Goal: Task Accomplishment & Management: Manage account settings

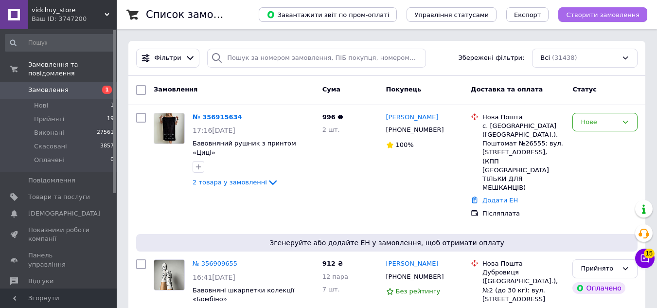
click at [606, 12] on span "Створити замовлення" at bounding box center [602, 14] width 73 height 7
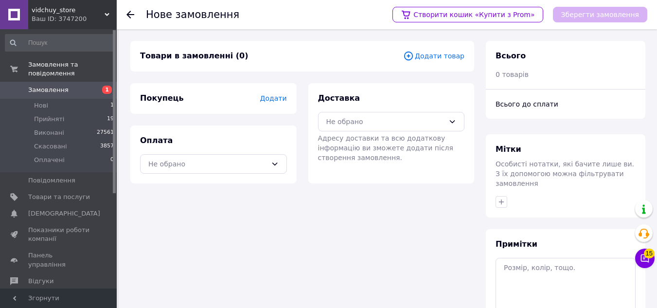
click at [269, 98] on span "Додати" at bounding box center [273, 98] width 27 height 8
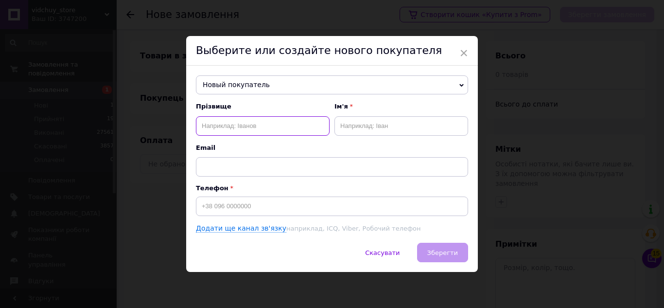
click at [268, 126] on input "text" at bounding box center [263, 125] width 134 height 19
type input "[PERSON_NAME]"
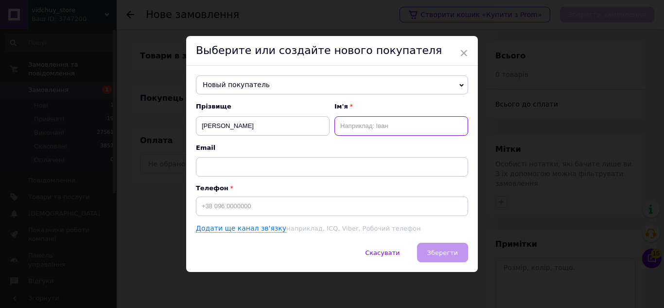
click at [388, 121] on input "text" at bounding box center [402, 125] width 134 height 19
type input "[PERSON_NAME]"
click at [339, 206] on input at bounding box center [332, 206] width 272 height 19
paste input "0660380185"
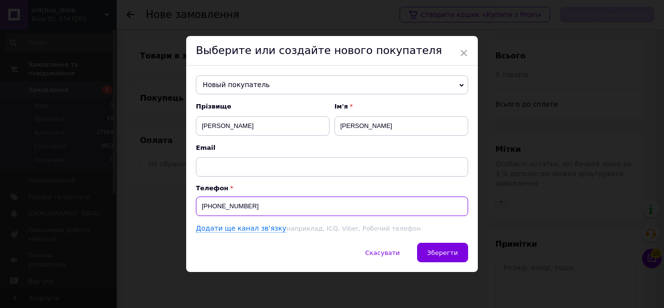
type input "[PHONE_NUMBER]"
click at [439, 241] on div "Новый покупатель [PERSON_NAME] [PHONE_NUMBER] [PERSON_NAME] [PHONE_NUMBER] Доля…" at bounding box center [332, 155] width 292 height 178
click at [440, 254] on span "Зберегти" at bounding box center [443, 252] width 31 height 7
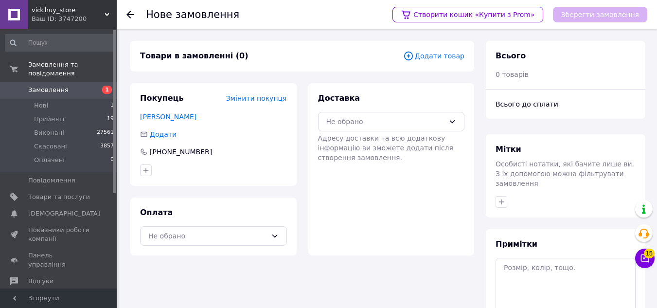
click at [432, 56] on span "Додати товар" at bounding box center [433, 56] width 61 height 11
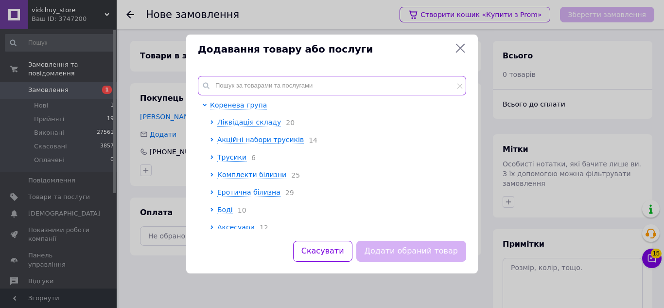
click at [393, 90] on input "text" at bounding box center [332, 85] width 269 height 19
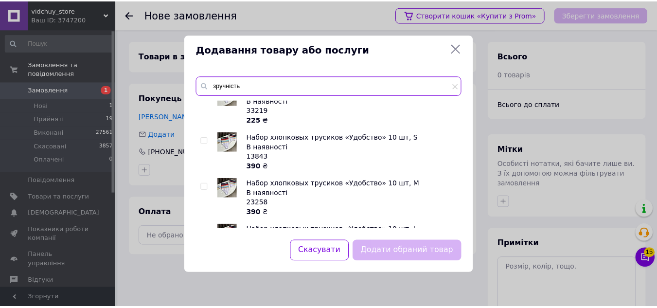
scroll to position [97, 0]
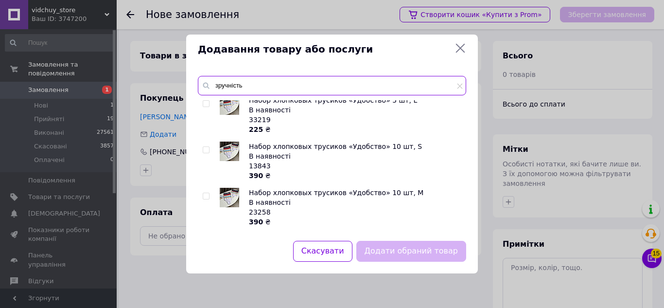
type input "зручність"
click at [207, 193] on input "checkbox" at bounding box center [206, 196] width 6 height 6
checkbox input "true"
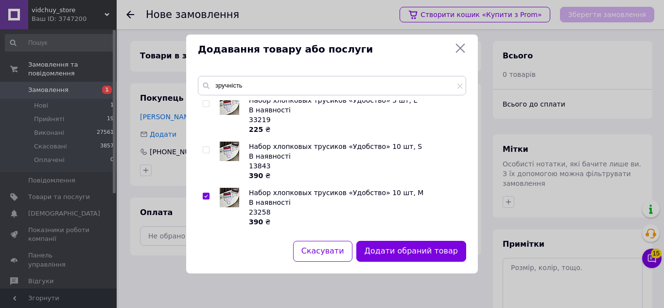
click at [441, 253] on button "Додати обраний товар" at bounding box center [412, 251] width 110 height 21
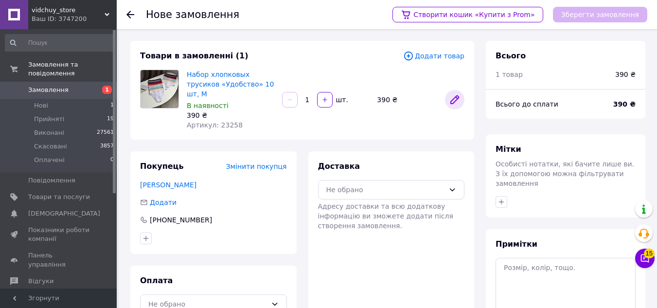
click at [454, 94] on icon at bounding box center [455, 100] width 12 height 12
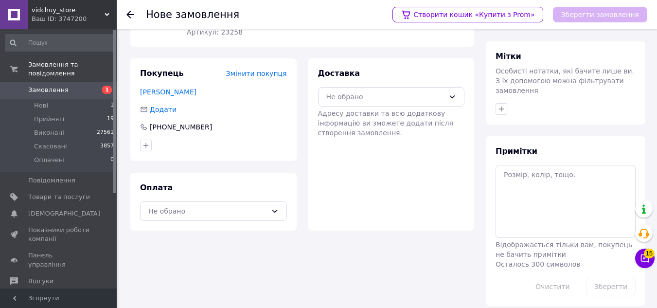
click at [351, 97] on div "Доставка Не обрано Адресу доставки та всю додаткову інформацію ви зможете додат…" at bounding box center [391, 103] width 147 height 70
click at [355, 91] on div "Не обрано" at bounding box center [385, 96] width 119 height 11
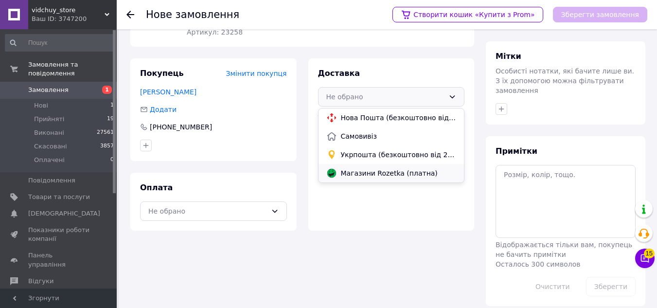
click at [356, 168] on span "Магазини Rozetka (платна)" at bounding box center [399, 173] width 116 height 10
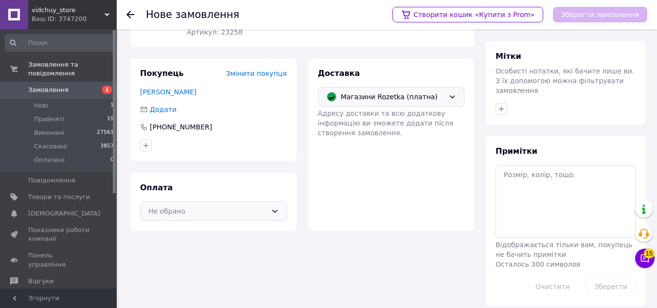
click at [276, 207] on icon at bounding box center [275, 211] width 8 height 8
click at [169, 246] on span "Післяплата" at bounding box center [221, 251] width 116 height 10
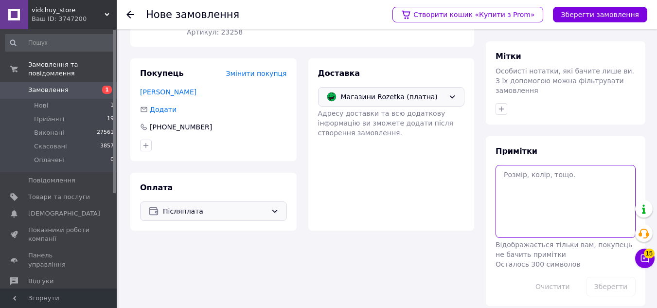
click at [540, 180] on textarea at bounding box center [566, 201] width 140 height 73
type textarea "5 стрінги 5 сліпи"
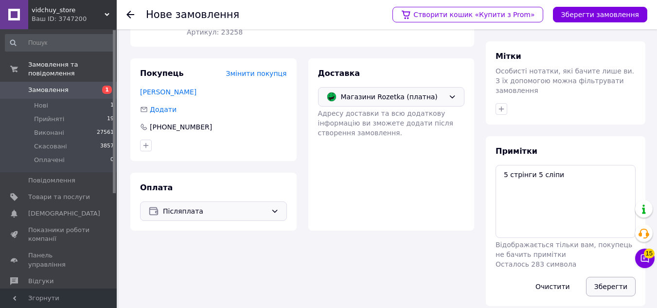
click at [610, 277] on button "Зберегти" at bounding box center [611, 286] width 50 height 19
click at [618, 7] on button "Зберегти замовлення" at bounding box center [600, 15] width 94 height 16
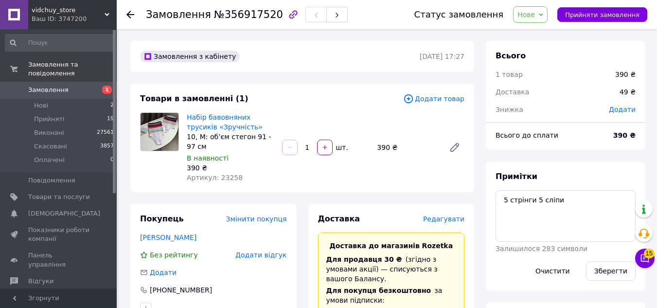
click at [543, 13] on icon at bounding box center [541, 15] width 4 height 4
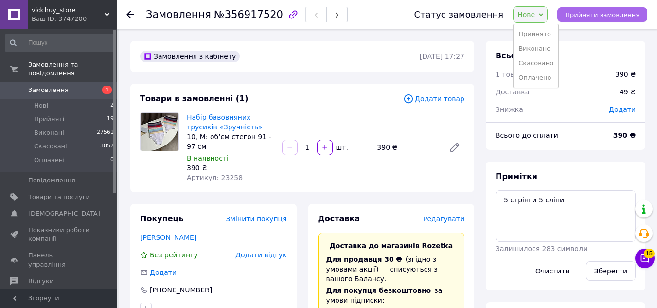
click at [585, 15] on span "Прийняти замовлення" at bounding box center [602, 14] width 74 height 7
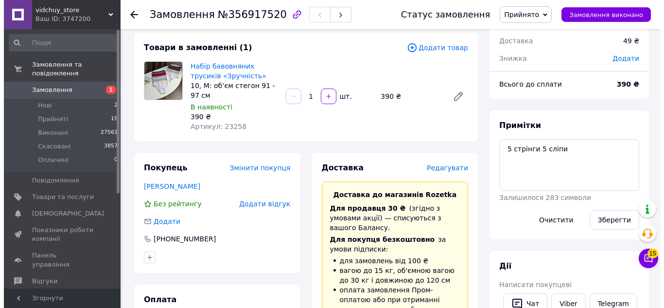
scroll to position [49, 0]
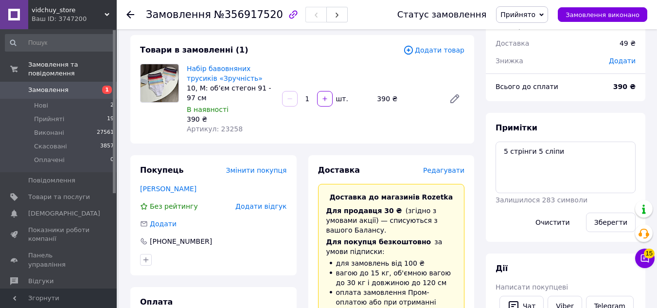
click at [436, 172] on span "Редагувати" at bounding box center [443, 170] width 41 height 8
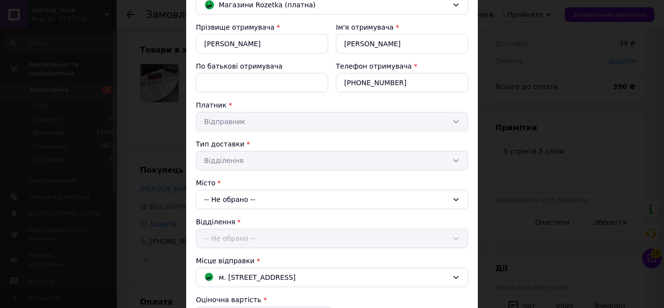
scroll to position [97, 0]
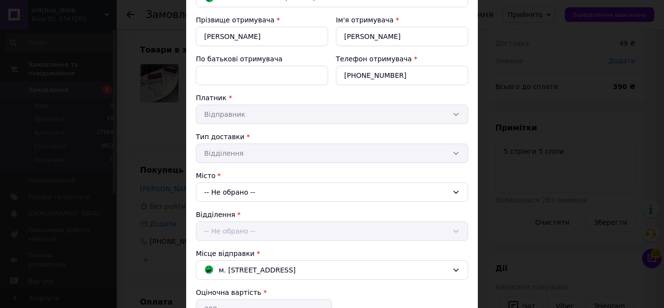
click at [297, 120] on div "Платник * Відправник" at bounding box center [332, 108] width 272 height 31
drag, startPoint x: 300, startPoint y: 154, endPoint x: 297, endPoint y: 160, distance: 6.8
click at [297, 154] on div "Тип доставки * Відділення" at bounding box center [332, 147] width 272 height 31
click at [286, 194] on div "-- Не обрано --" at bounding box center [332, 191] width 272 height 19
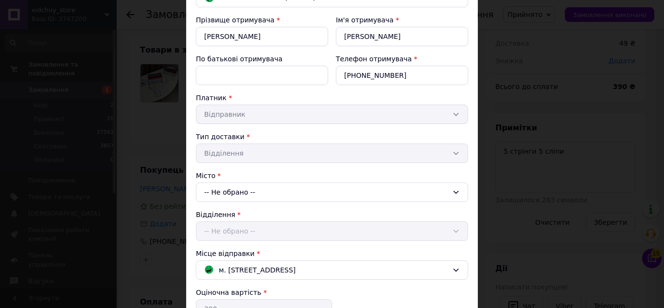
click at [286, 193] on div "-- Не обрано --" at bounding box center [332, 191] width 272 height 19
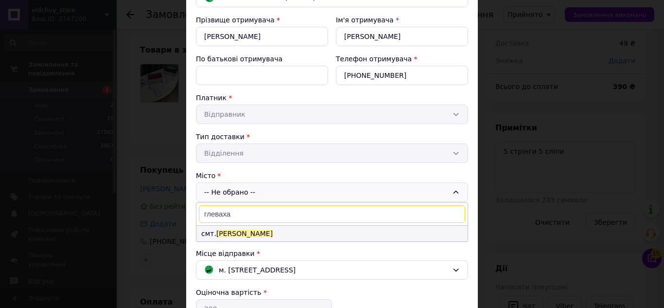
type input "глеваха"
click at [268, 237] on li "смт. [GEOGRAPHIC_DATA]" at bounding box center [332, 234] width 271 height 16
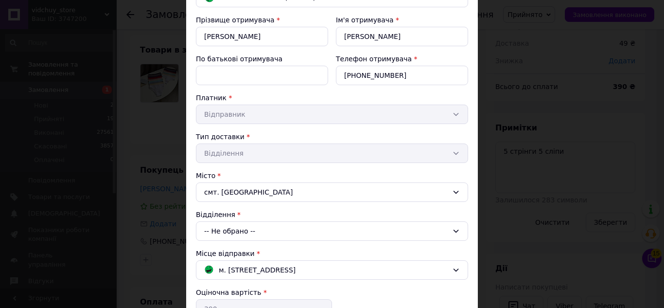
click at [253, 235] on div "-- Не обрано --" at bounding box center [332, 230] width 272 height 19
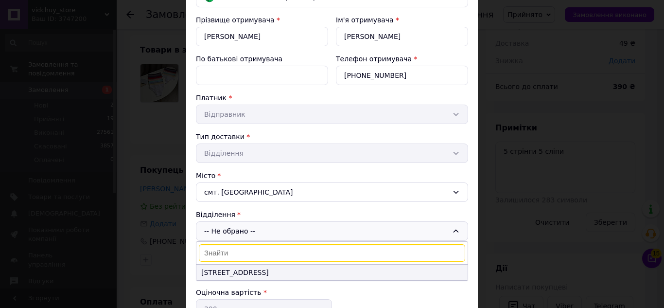
click at [260, 276] on li "[STREET_ADDRESS]" at bounding box center [332, 273] width 271 height 16
click at [260, 276] on div "м. [STREET_ADDRESS]" at bounding box center [332, 269] width 272 height 19
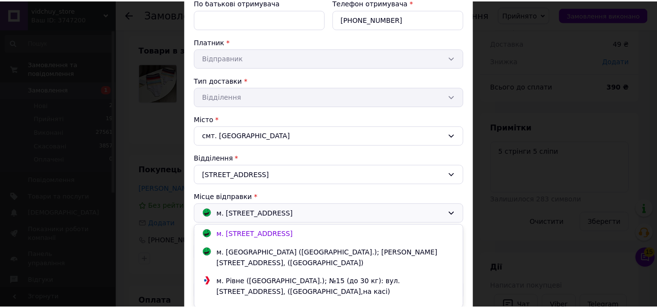
scroll to position [239, 0]
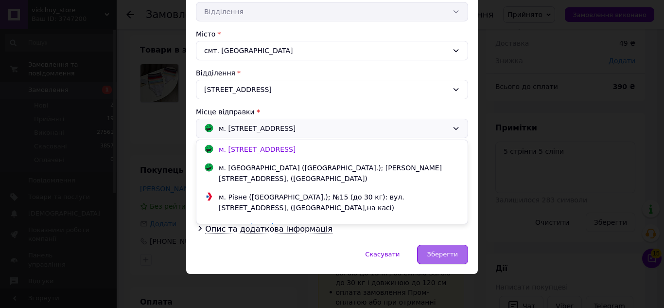
click at [461, 255] on div "Зберегти" at bounding box center [442, 254] width 51 height 19
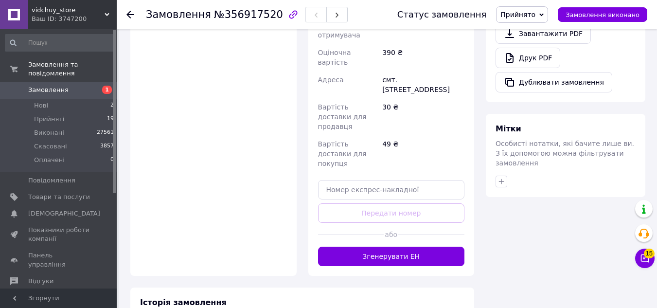
scroll to position [535, 0]
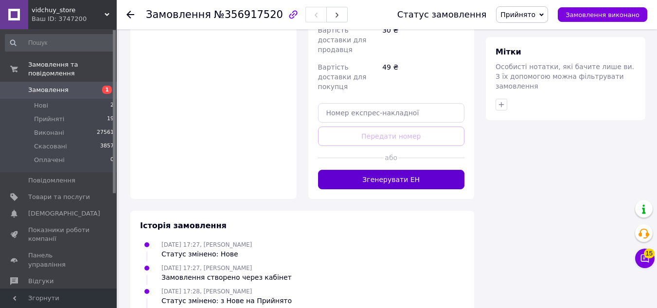
click at [407, 170] on button "Згенерувати ЕН" at bounding box center [391, 179] width 147 height 19
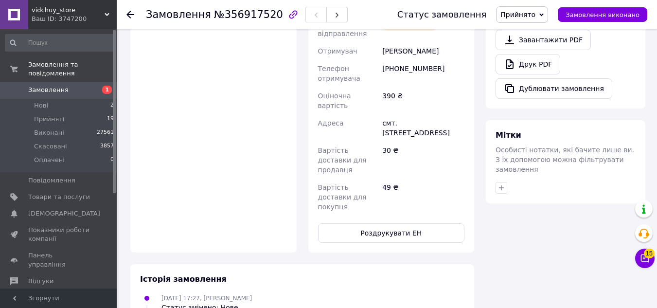
scroll to position [356, 0]
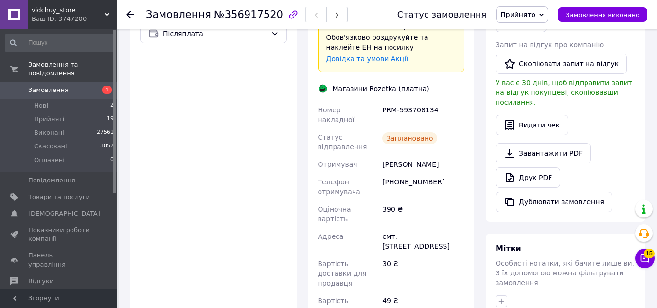
click at [406, 101] on div "PRM-593708134" at bounding box center [423, 114] width 86 height 27
copy div "PRM-593708134"
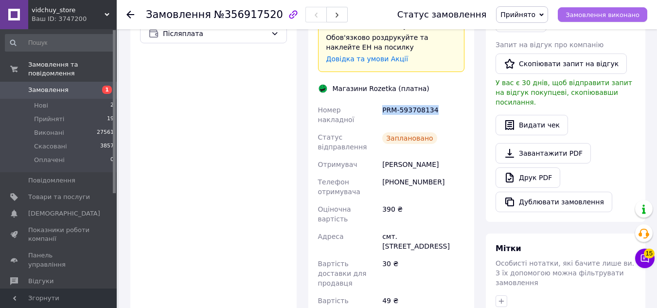
click at [626, 16] on span "Замовлення виконано" at bounding box center [603, 14] width 74 height 7
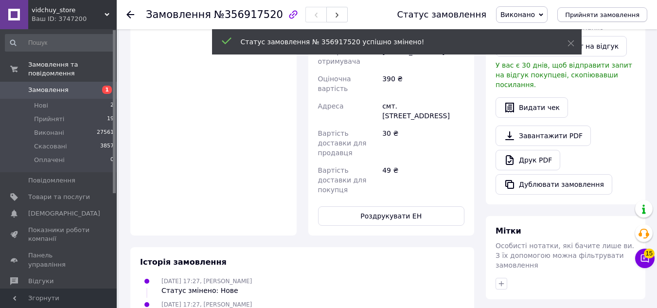
scroll to position [339, 0]
